Goal: Check status: Check status

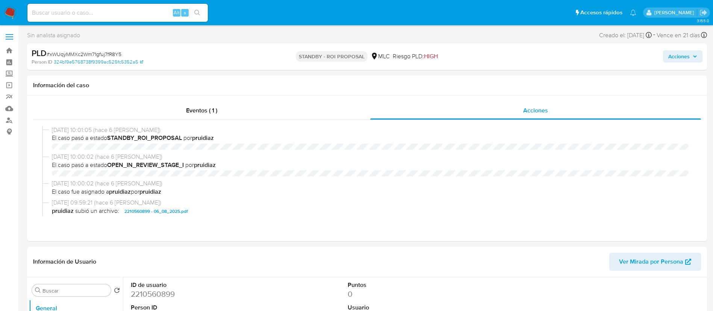
select select "10"
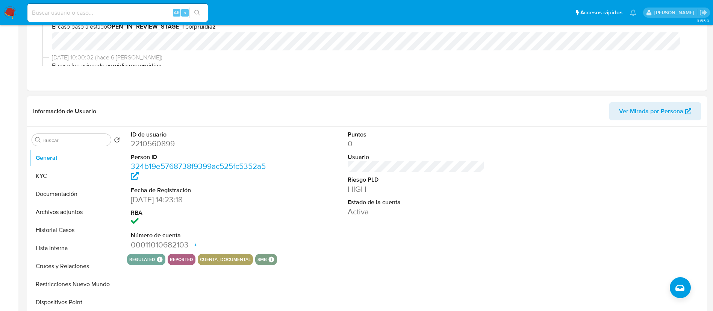
scroll to position [337, 0]
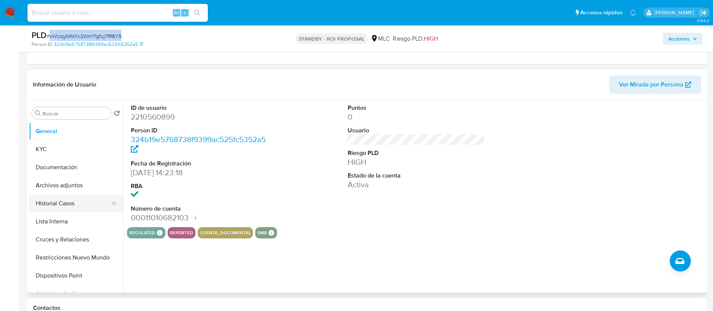
click at [73, 199] on button "Historial Casos" at bounding box center [73, 203] width 88 height 18
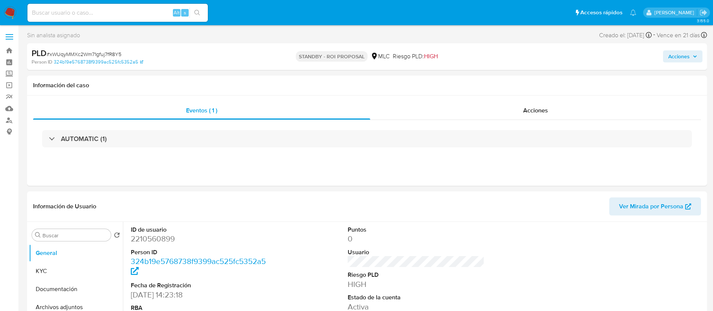
select select "10"
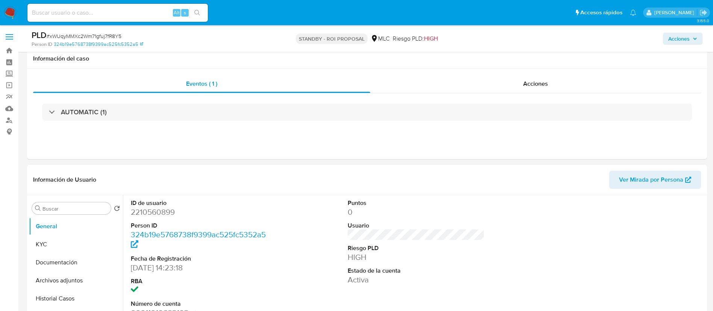
scroll to position [150, 0]
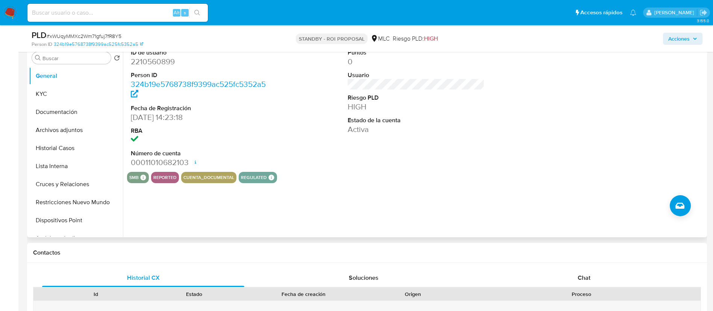
click at [165, 62] on dd "2210560899" at bounding box center [199, 61] width 137 height 11
click at [83, 36] on span "# xWUqyMMXc2Wm71gfuj7fR8Y5" at bounding box center [84, 36] width 75 height 8
copy span "xWUqyMMXc2Wm71gfuj7fR8Y5"
